Goal: Task Accomplishment & Management: Complete application form

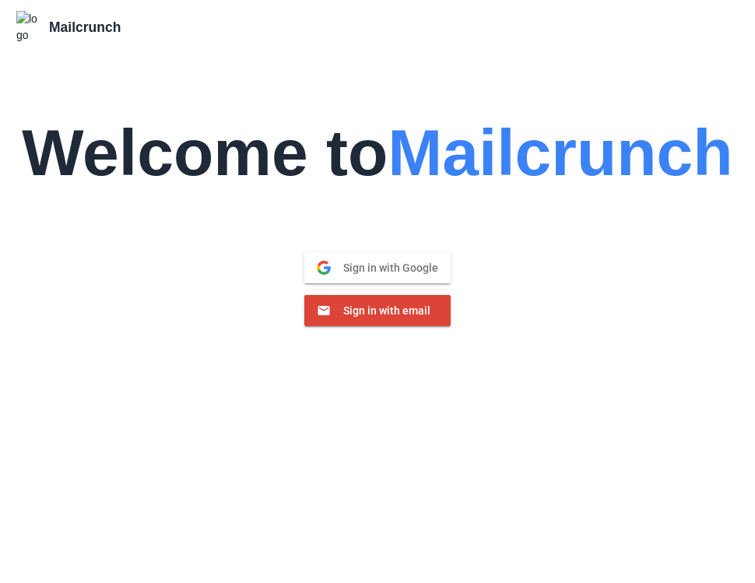
click at [382, 304] on span "Sign in with email" at bounding box center [381, 311] width 100 height 14
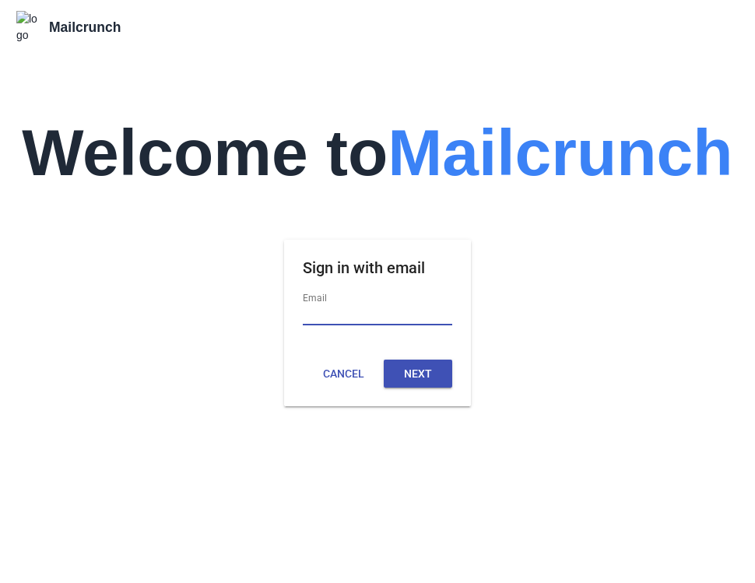
click at [392, 305] on input "Email" at bounding box center [377, 315] width 149 height 20
click at [0, 582] on com-1password-button at bounding box center [0, 583] width 0 height 0
type input "**********"
click at [439, 361] on button "Next" at bounding box center [418, 375] width 69 height 28
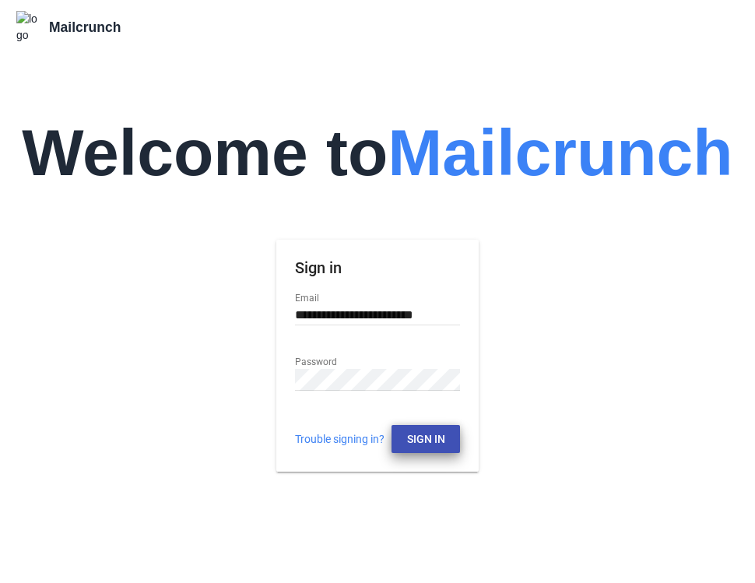
click at [431, 427] on button "Sign In" at bounding box center [426, 439] width 69 height 28
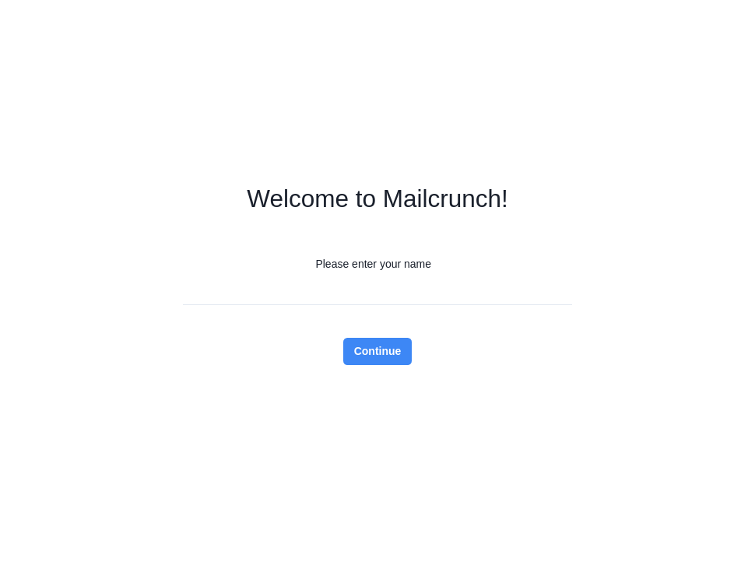
click at [433, 297] on input "Please enter your name" at bounding box center [377, 291] width 389 height 27
click at [560, 378] on form "Welcome to Mailcrunch! Please enter your name Continue" at bounding box center [377, 291] width 389 height 583
click at [715, 216] on div "Welcome to Mailcrunch! Please enter your name Continue" at bounding box center [377, 291] width 755 height 583
